Goal: Information Seeking & Learning: Learn about a topic

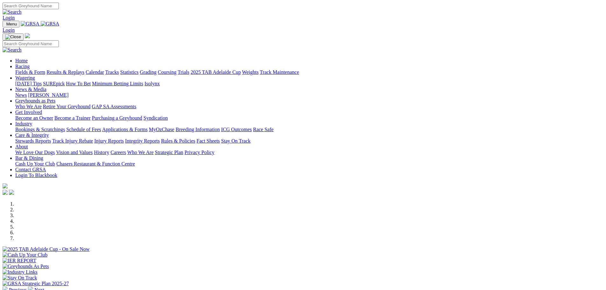
click at [30, 64] on link "Racing" at bounding box center [22, 66] width 14 height 5
click at [45, 69] on link "Fields & Form" at bounding box center [30, 71] width 30 height 5
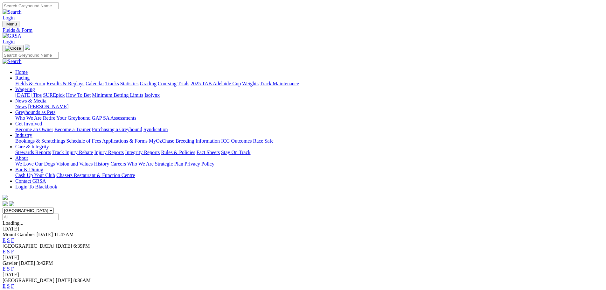
click at [54, 207] on select "South Australia New South Wales Northern Territory Queensland Tasmania Victoria…" at bounding box center [28, 210] width 51 height 6
select select "WA"
click at [54, 207] on select "South Australia New South Wales Northern Territory Queensland Tasmania Victoria…" at bounding box center [28, 210] width 51 height 6
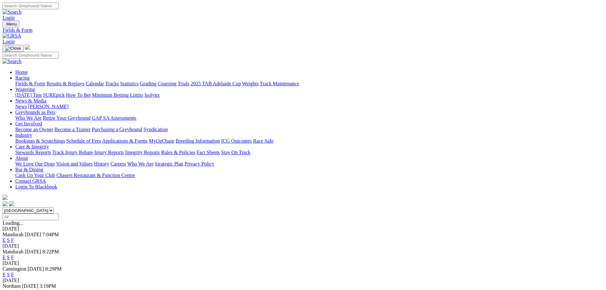
click at [6, 254] on link "E" at bounding box center [4, 256] width 3 height 5
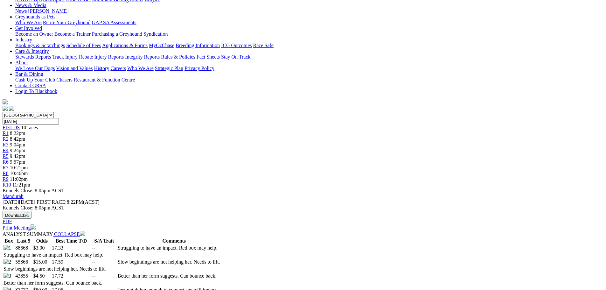
scroll to position [127, 0]
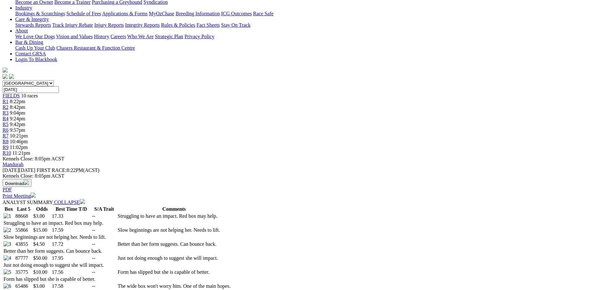
select select "20"
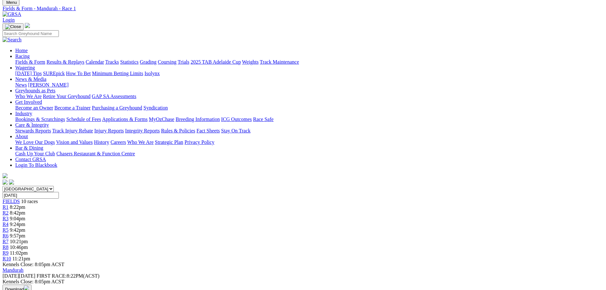
scroll to position [64, 0]
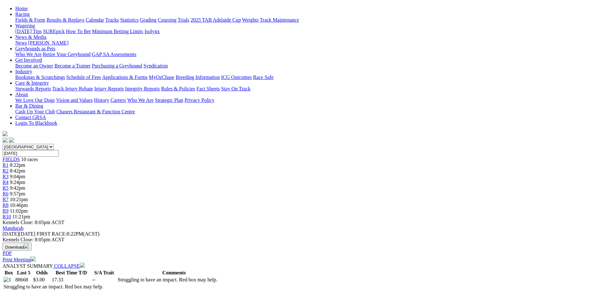
click at [25, 185] on span "9:42pm" at bounding box center [18, 187] width 16 height 5
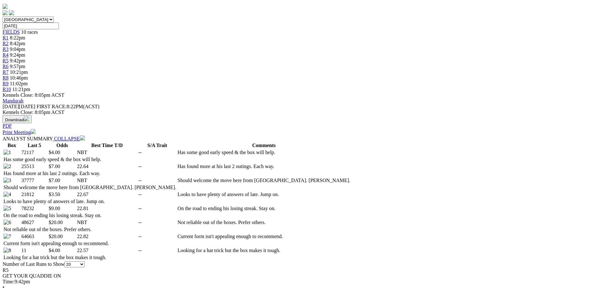
scroll to position [254, 0]
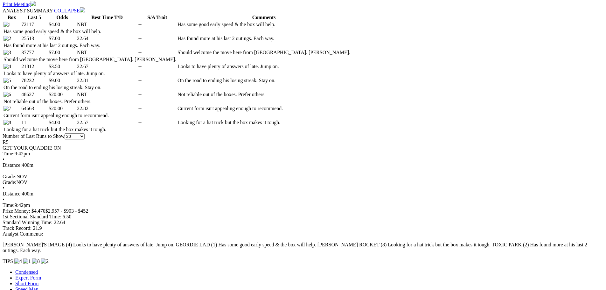
scroll to position [65, 0]
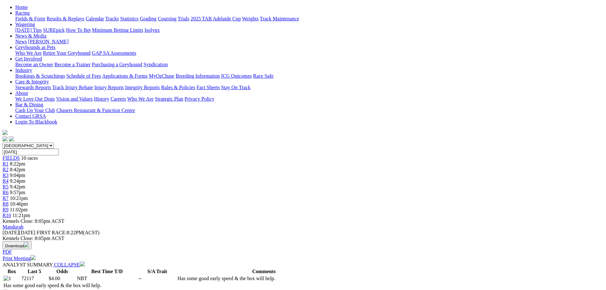
click at [30, 212] on span "11:21pm" at bounding box center [21, 214] width 18 height 5
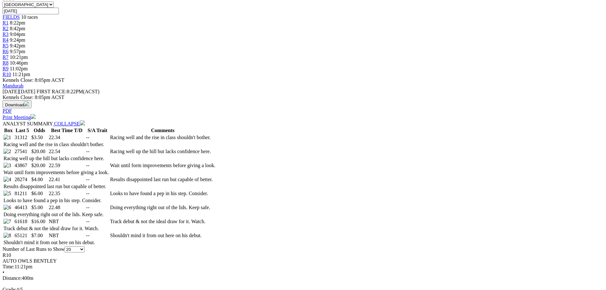
scroll to position [254, 0]
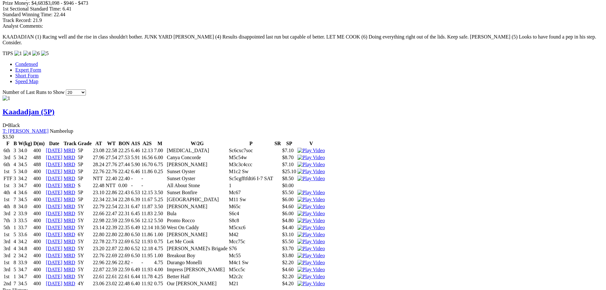
scroll to position [19, 0]
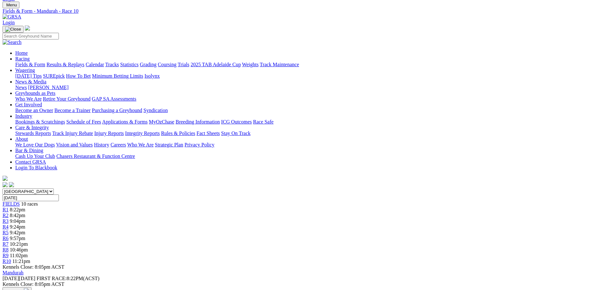
click at [28, 252] on span "11:02pm" at bounding box center [19, 254] width 18 height 5
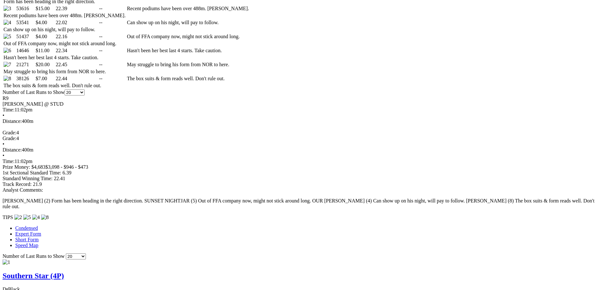
scroll to position [24, 0]
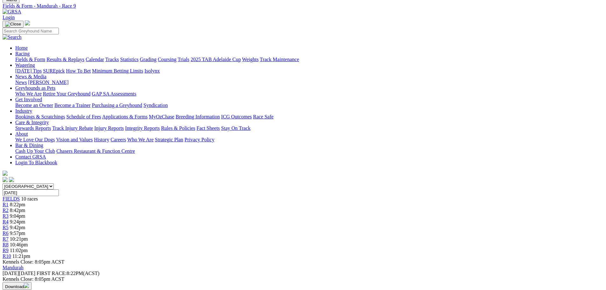
click at [9, 242] on span "R8" at bounding box center [6, 244] width 6 height 5
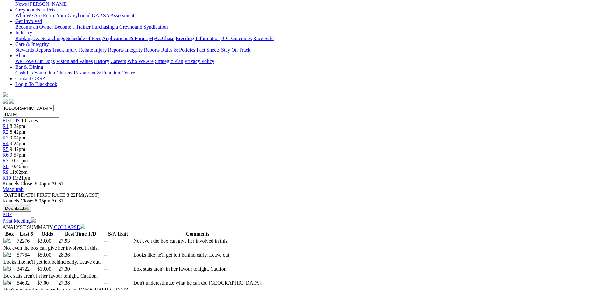
scroll to position [37, 0]
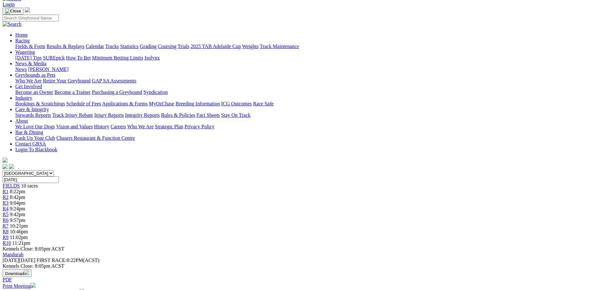
click at [28, 223] on span "10:21pm" at bounding box center [19, 225] width 18 height 5
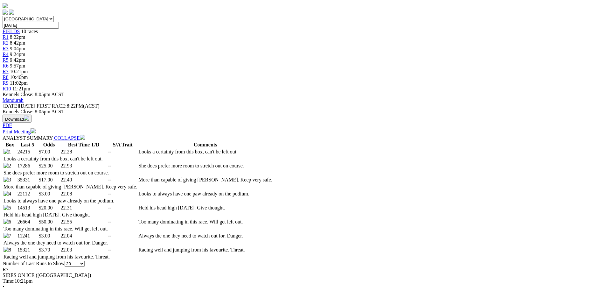
scroll to position [223, 0]
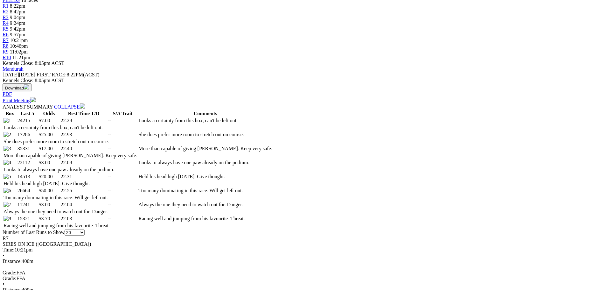
drag, startPoint x: 148, startPoint y: 111, endPoint x: 155, endPoint y: 108, distance: 7.4
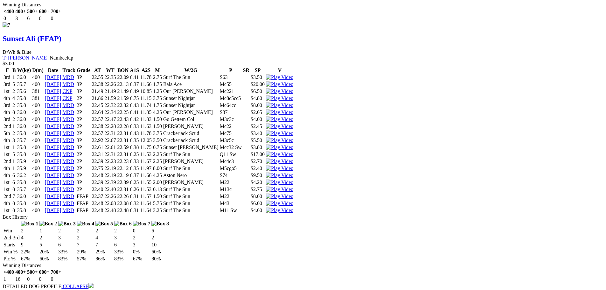
scroll to position [3206, 0]
